Goal: Find specific page/section: Locate item on page

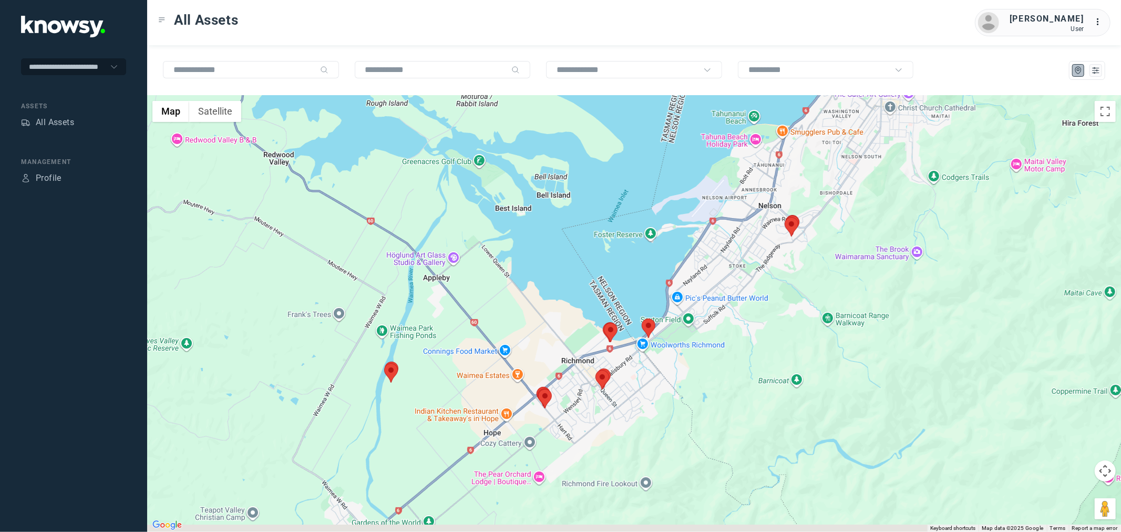
drag, startPoint x: 503, startPoint y: 270, endPoint x: 522, endPoint y: 129, distance: 142.1
click at [522, 130] on div at bounding box center [634, 314] width 974 height 436
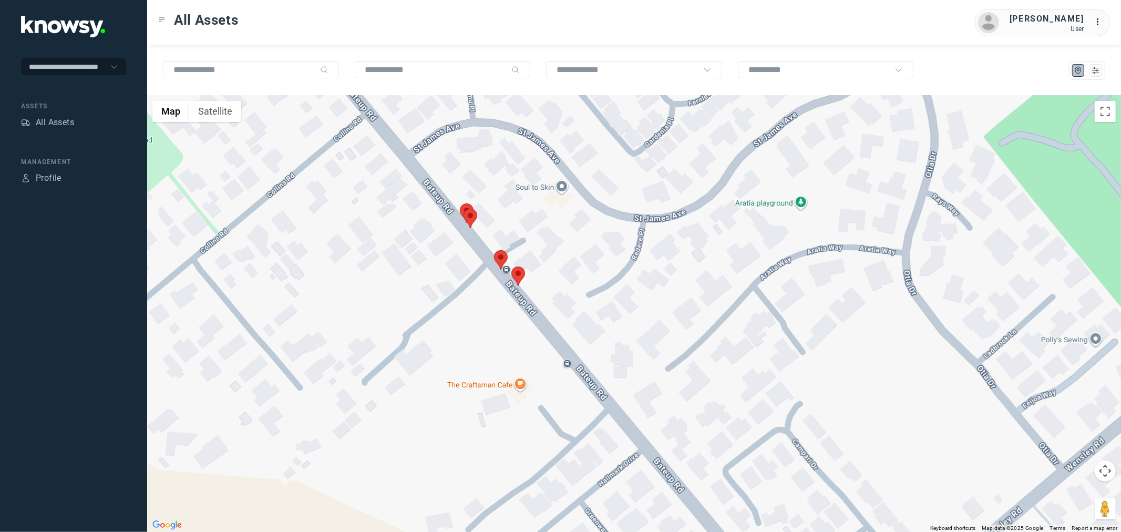
click at [512, 267] on area at bounding box center [512, 267] width 0 height 0
click at [464, 209] on area at bounding box center [464, 209] width 0 height 0
click at [493, 258] on div "AC – Hotbin Client ID #KEF427 View Asset" at bounding box center [634, 314] width 974 height 436
click at [494, 250] on area at bounding box center [494, 250] width 0 height 0
click at [524, 197] on button "Close" at bounding box center [531, 200] width 25 height 25
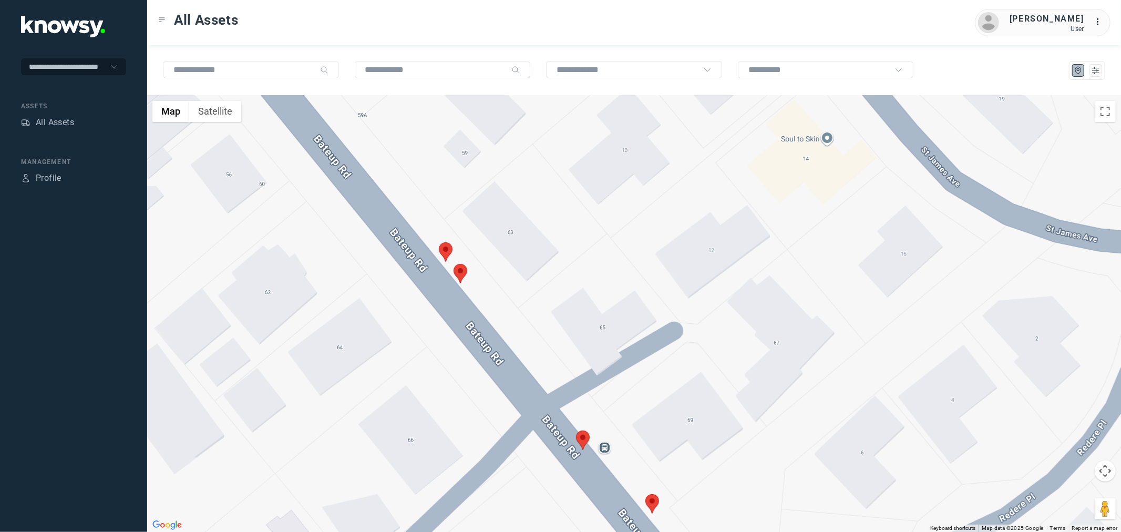
click at [441, 255] on img at bounding box center [446, 251] width 14 height 19
click at [439, 242] on area at bounding box center [439, 242] width 0 height 0
